Goal: Task Accomplishment & Management: Manage account settings

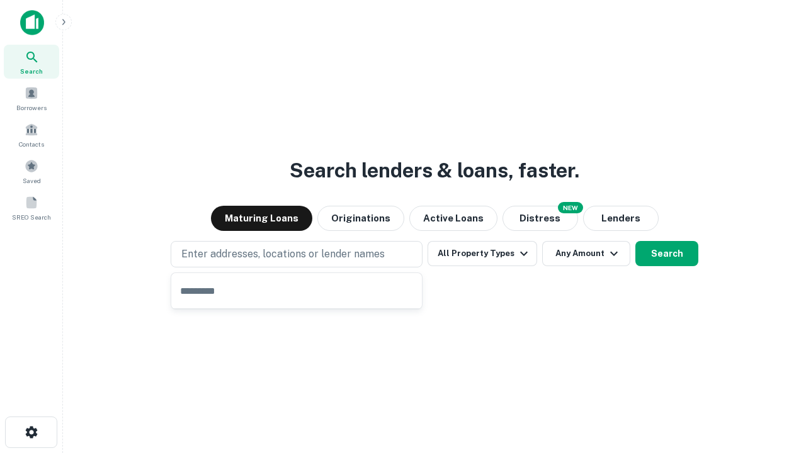
type input "**********"
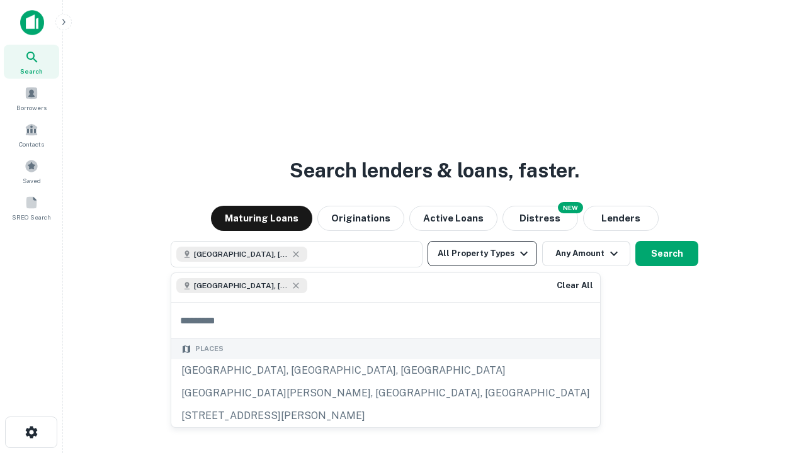
click at [482, 254] on button "All Property Types" at bounding box center [483, 253] width 110 height 25
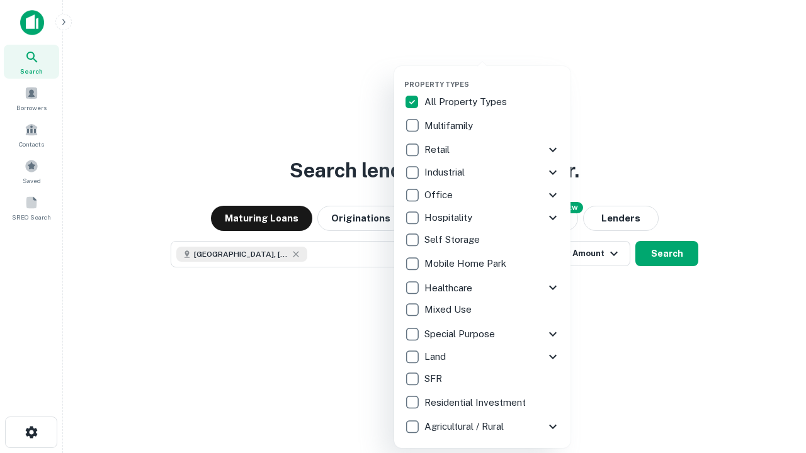
click at [492, 76] on button "button" at bounding box center [492, 76] width 176 height 1
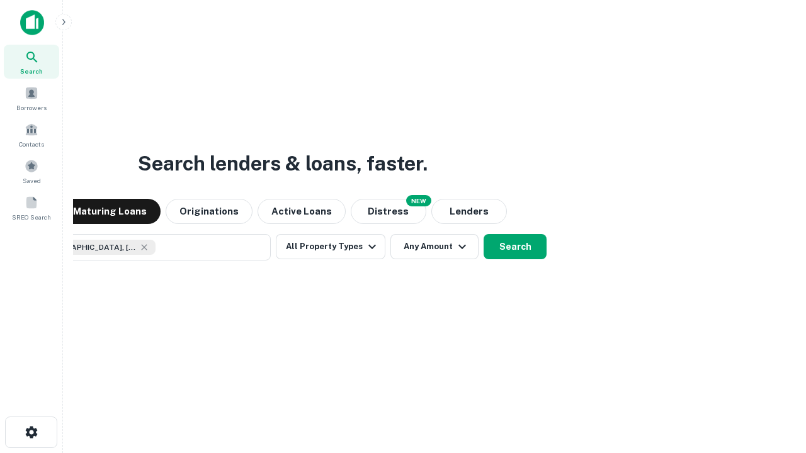
scroll to position [20, 0]
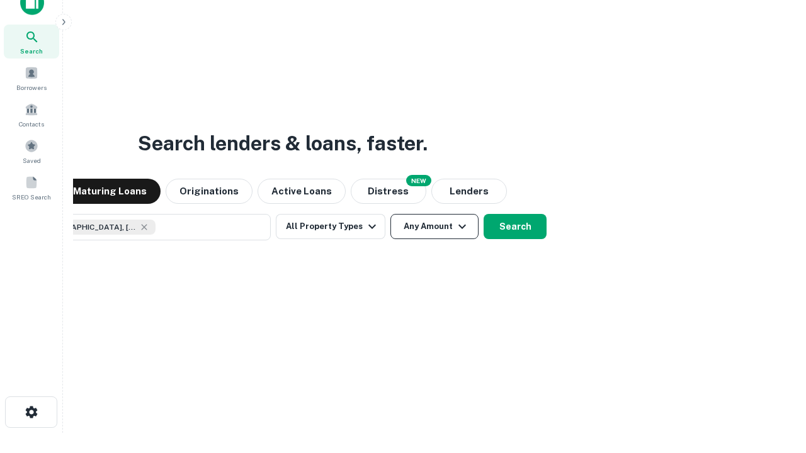
click at [390, 214] on button "Any Amount" at bounding box center [434, 226] width 88 height 25
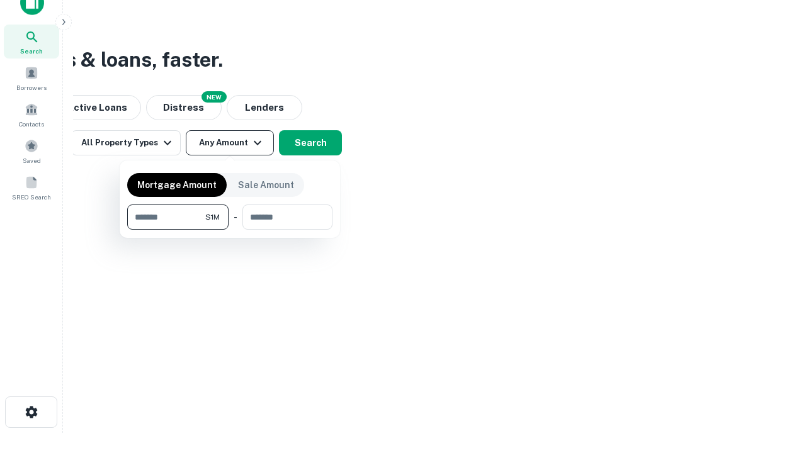
type input "*******"
click at [230, 230] on button "button" at bounding box center [229, 230] width 205 height 1
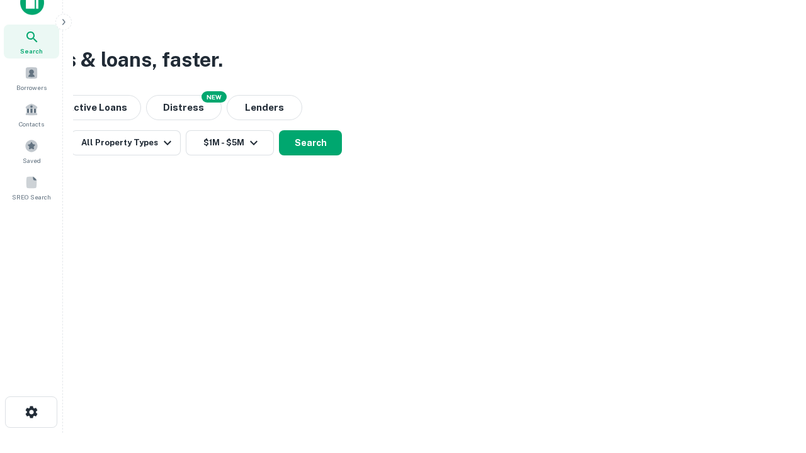
scroll to position [7, 232]
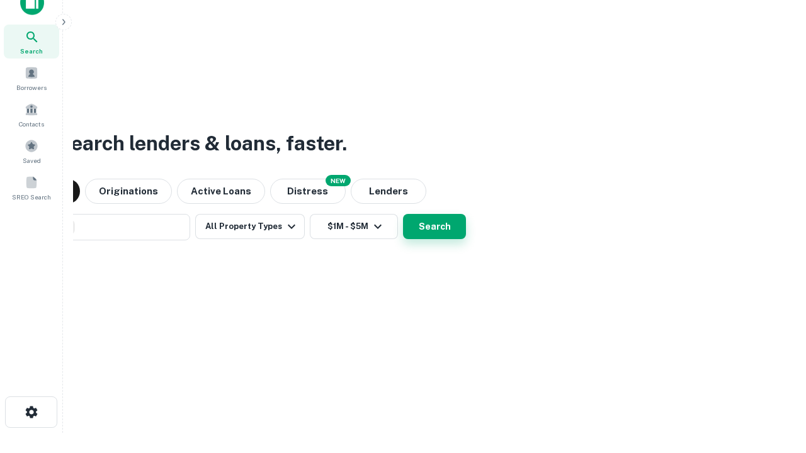
click at [403, 214] on button "Search" at bounding box center [434, 226] width 63 height 25
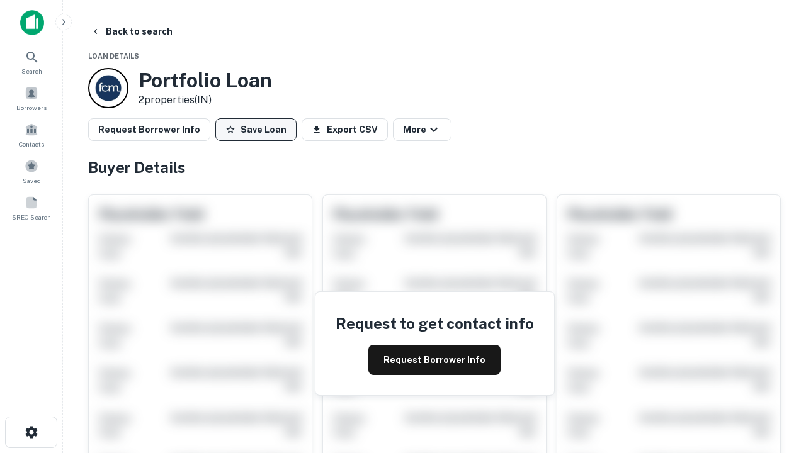
click at [256, 130] on button "Save Loan" at bounding box center [255, 129] width 81 height 23
click at [259, 130] on button "Loan Saved" at bounding box center [258, 129] width 87 height 23
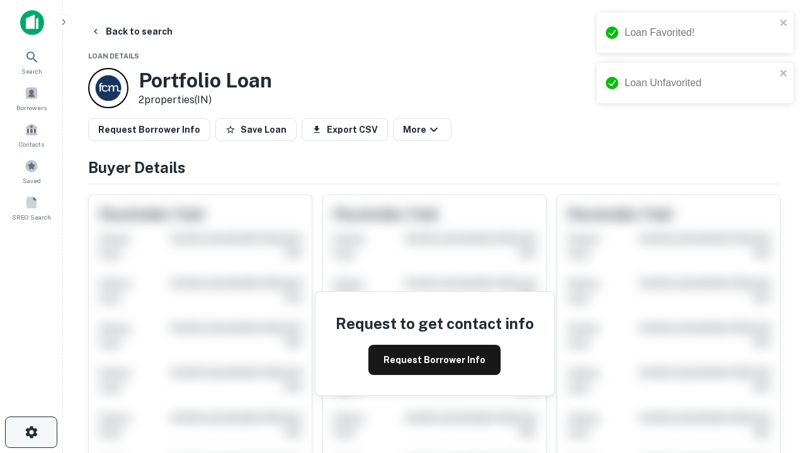
click at [31, 433] on icon "button" at bounding box center [31, 432] width 15 height 15
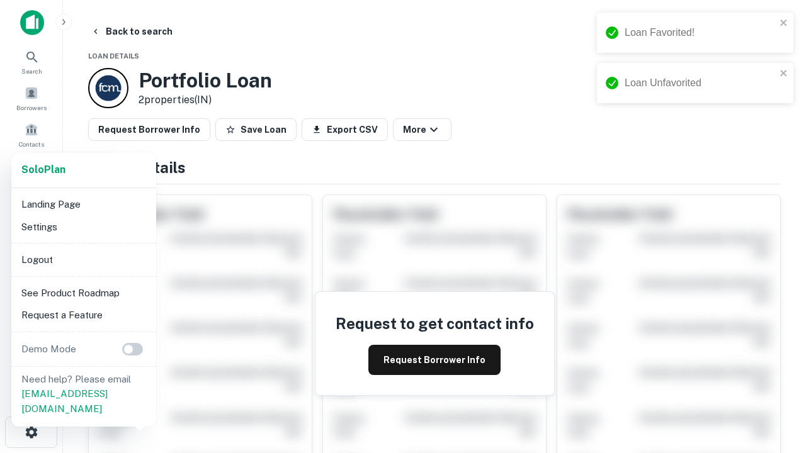
click at [83, 259] on li "Logout" at bounding box center [83, 260] width 135 height 23
